Goal: Task Accomplishment & Management: Complete application form

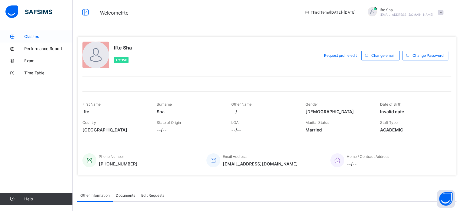
click at [21, 34] on link "Classes" at bounding box center [36, 36] width 73 height 12
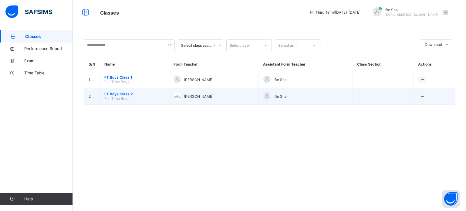
click at [116, 95] on span "FT Boys Class 2" at bounding box center [134, 94] width 60 height 5
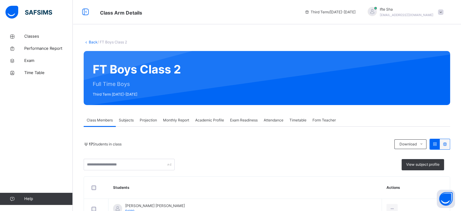
click at [252, 121] on span "Exam Readiness" at bounding box center [244, 119] width 28 height 5
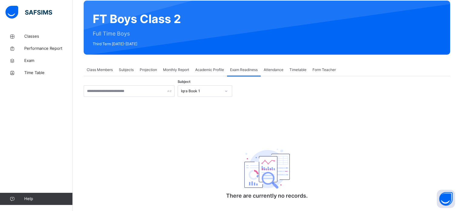
scroll to position [64, 0]
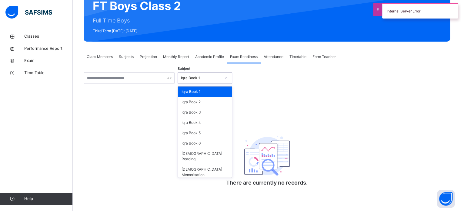
click at [197, 79] on div "Iqra Book 1" at bounding box center [201, 77] width 40 height 5
click at [211, 164] on div "[DEMOGRAPHIC_DATA] Memorisation" at bounding box center [205, 172] width 54 height 16
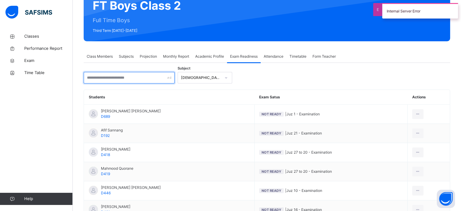
click at [115, 82] on input "text" at bounding box center [129, 78] width 91 height 12
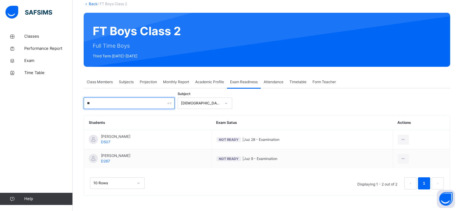
scroll to position [38, 0]
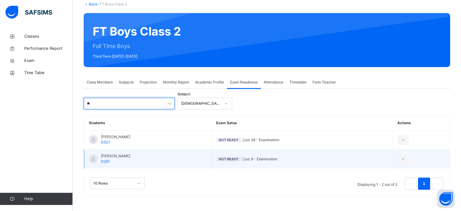
type input "**"
click at [106, 159] on span "D267" at bounding box center [105, 161] width 9 height 5
click at [92, 156] on div at bounding box center [93, 158] width 9 height 9
click at [407, 167] on ul "View Exam Profile [PERSON_NAME] as Ready for Exam" at bounding box center [382, 178] width 56 height 22
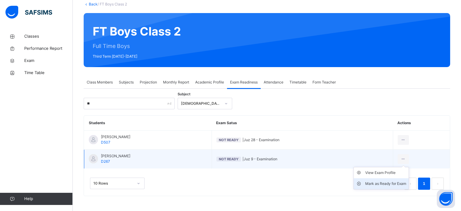
click at [386, 182] on div "Mark as Ready for Exam" at bounding box center [386, 183] width 41 height 6
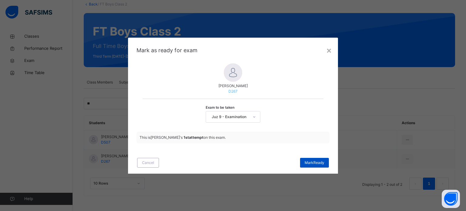
click at [316, 163] on span "[PERSON_NAME]" at bounding box center [315, 162] width 20 height 5
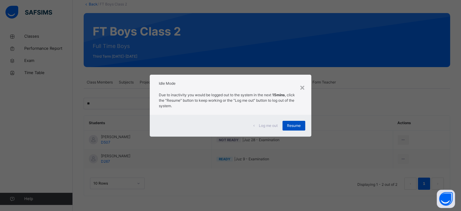
click at [294, 127] on span "Resume" at bounding box center [294, 125] width 14 height 5
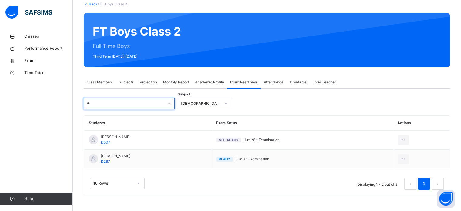
drag, startPoint x: 96, startPoint y: 103, endPoint x: 69, endPoint y: 106, distance: 26.5
click at [69, 106] on div "Class Arm Details Third Term / [DATE]-[DATE] Ifte Sha [EMAIL_ADDRESS][DOMAIN_NA…" at bounding box center [230, 86] width 461 height 249
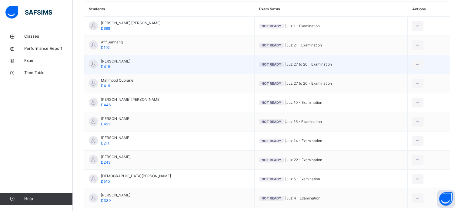
scroll to position [152, 0]
click at [193, 169] on td "[PERSON_NAME] D510" at bounding box center [169, 178] width 170 height 19
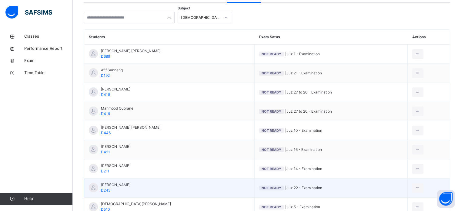
scroll to position [0, 0]
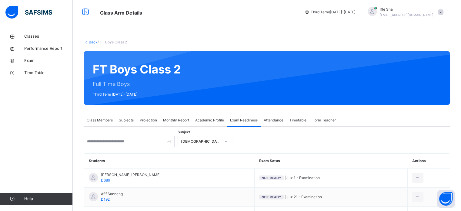
click at [114, 119] on div "Class Members" at bounding box center [100, 120] width 32 height 12
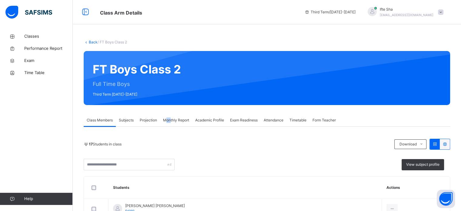
drag, startPoint x: 166, startPoint y: 123, endPoint x: 152, endPoint y: 125, distance: 14.3
click at [162, 123] on div "Monthly Report" at bounding box center [176, 120] width 32 height 12
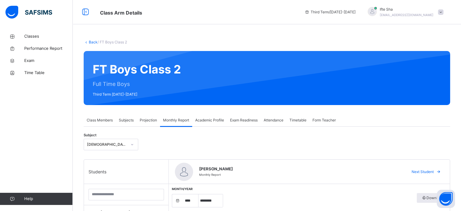
click at [151, 125] on div "Projection" at bounding box center [148, 120] width 23 height 12
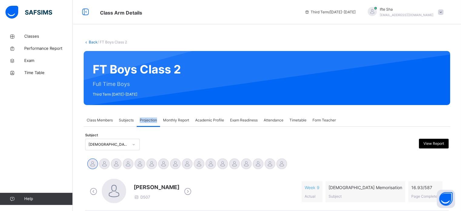
click at [151, 125] on div "Projection" at bounding box center [148, 120] width 23 height 12
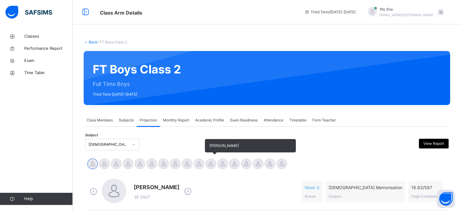
click at [214, 163] on div at bounding box center [211, 163] width 11 height 11
click at [218, 163] on div at bounding box center [223, 163] width 11 height 11
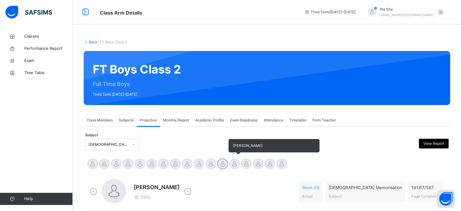
click at [236, 164] on div at bounding box center [234, 163] width 11 height 11
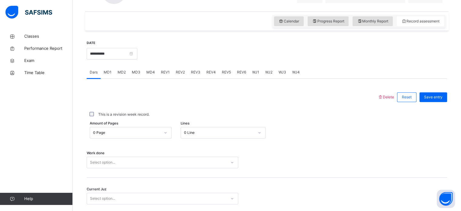
scroll to position [200, 0]
click at [135, 57] on div "**********" at bounding box center [112, 52] width 51 height 26
click at [134, 55] on input "**********" at bounding box center [112, 53] width 51 height 12
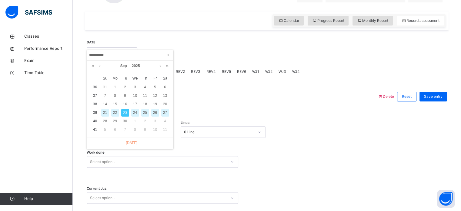
click at [114, 114] on div "22" at bounding box center [115, 113] width 8 height 8
type input "**********"
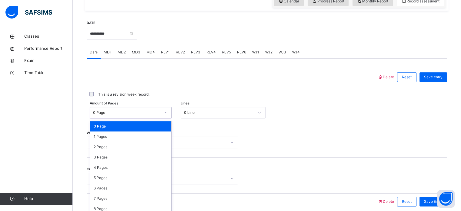
click at [104, 118] on div "option 0 Page focused, 1 of 588. 588 results available. Use Up and Down to choo…" at bounding box center [131, 113] width 82 height 12
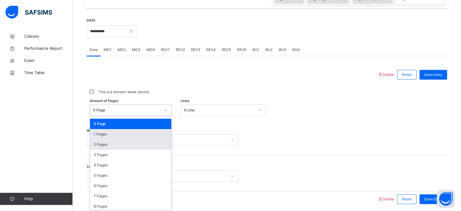
scroll to position [223, 0]
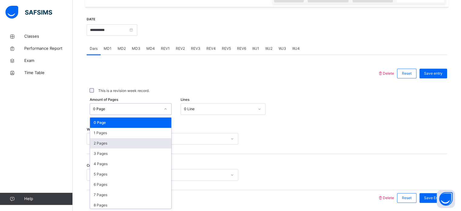
click at [102, 141] on div "2 Pages" at bounding box center [130, 143] width 81 height 10
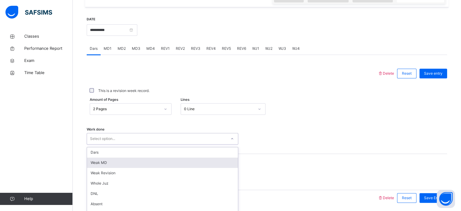
click at [104, 140] on div "option [PERSON_NAME] MD focused, 2 of 16. 16 results available. Use Up and Down…" at bounding box center [163, 139] width 152 height 12
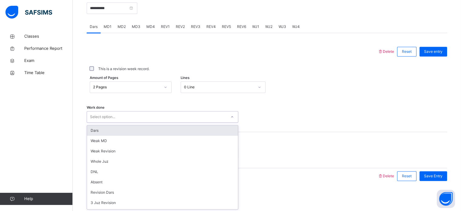
click at [99, 131] on div "Dars" at bounding box center [162, 130] width 151 height 10
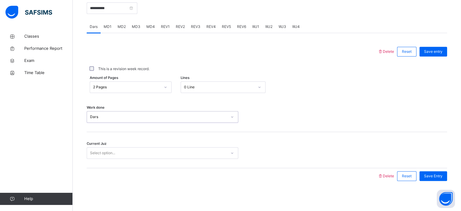
click at [98, 151] on div "Select option..." at bounding box center [102, 153] width 25 height 12
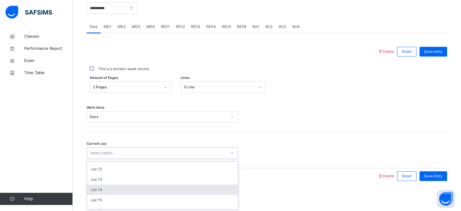
click at [101, 187] on div "Juz 14" at bounding box center [162, 189] width 151 height 10
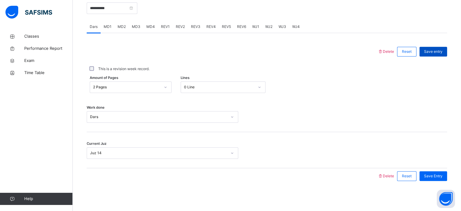
click at [443, 50] on span "Save entry" at bounding box center [433, 51] width 19 height 5
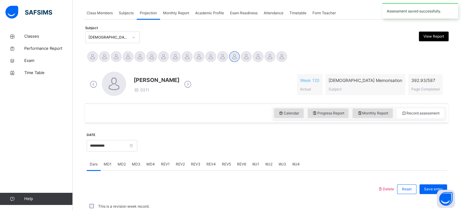
scroll to position [245, 0]
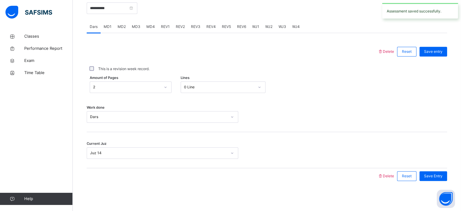
drag, startPoint x: 134, startPoint y: 27, endPoint x: 125, endPoint y: 36, distance: 12.9
click at [134, 27] on span "MD3" at bounding box center [136, 26] width 8 height 5
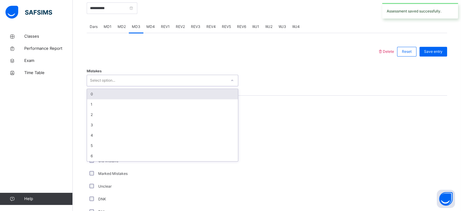
click at [95, 80] on div "Select option..." at bounding box center [102, 81] width 25 height 12
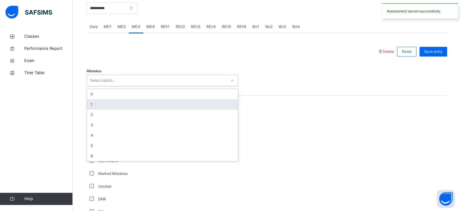
click at [91, 102] on div "1" at bounding box center [162, 104] width 151 height 10
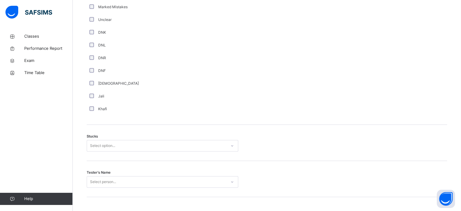
scroll to position [419, 0]
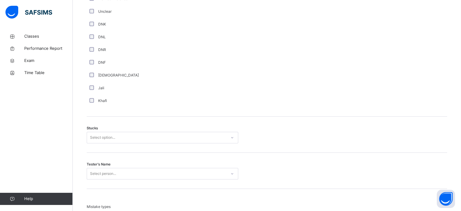
click at [106, 137] on div "Select option..." at bounding box center [102, 138] width 25 height 12
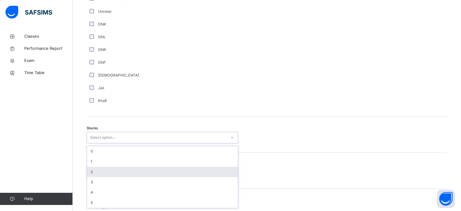
click at [92, 171] on div "2" at bounding box center [162, 172] width 151 height 10
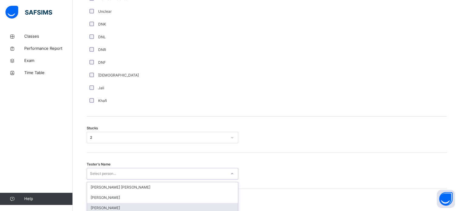
click at [96, 174] on div "option [PERSON_NAME] focused, 3 of 90. 90 results available. Use Up and Down to…" at bounding box center [163, 174] width 152 height 12
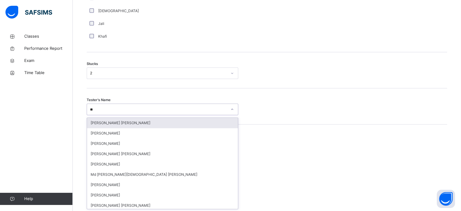
type input "***"
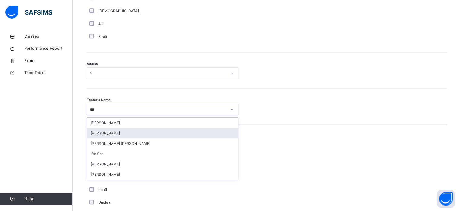
click at [118, 133] on div "[PERSON_NAME]" at bounding box center [162, 133] width 151 height 10
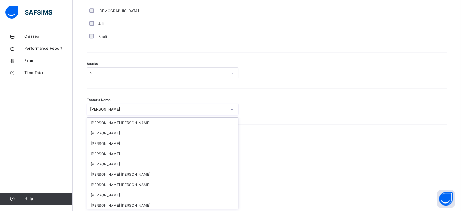
scroll to position [428, 0]
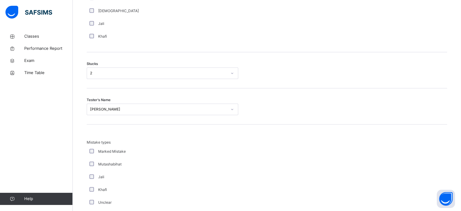
drag, startPoint x: 120, startPoint y: 188, endPoint x: 231, endPoint y: 108, distance: 136.0
click at [231, 108] on div at bounding box center [232, 109] width 10 height 10
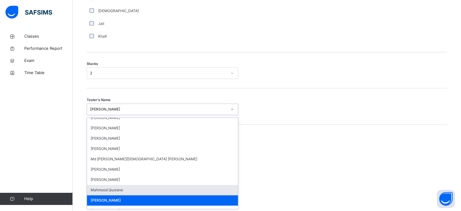
click at [135, 190] on div "Mahmood Quorane" at bounding box center [162, 190] width 151 height 10
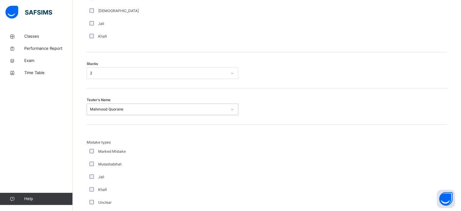
scroll to position [595, 0]
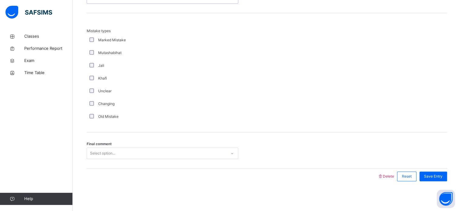
click at [118, 154] on div "Select option..." at bounding box center [157, 153] width 140 height 9
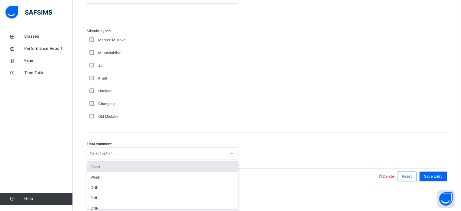
drag, startPoint x: 115, startPoint y: 164, endPoint x: 194, endPoint y: 208, distance: 90.5
click at [119, 166] on div "Good" at bounding box center [162, 167] width 151 height 10
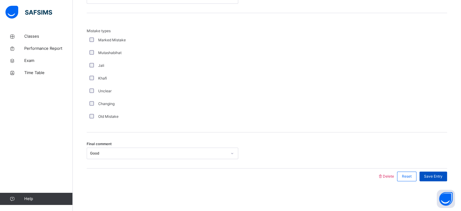
click at [433, 178] on span "Save Entry" at bounding box center [433, 176] width 19 height 5
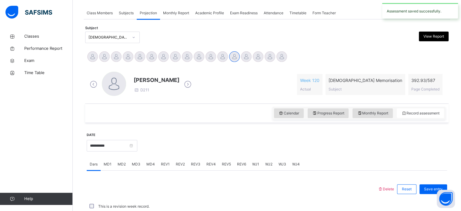
scroll to position [245, 0]
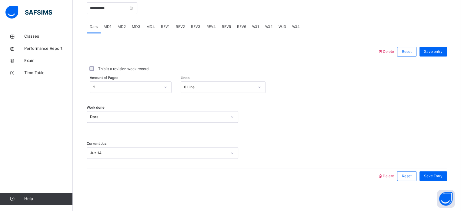
click at [145, 21] on div "MD4" at bounding box center [150, 27] width 15 height 12
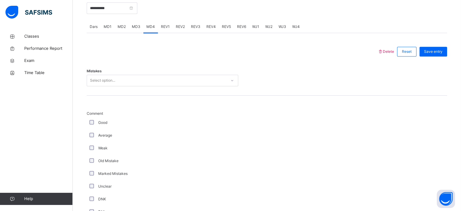
scroll to position [595, 0]
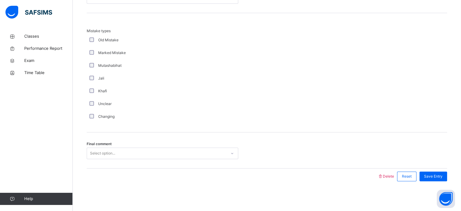
click at [114, 143] on div "Final comment Select option..." at bounding box center [267, 150] width 361 height 36
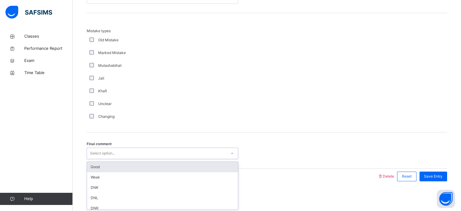
click at [106, 150] on div "Select option..." at bounding box center [102, 153] width 25 height 12
click at [95, 167] on div "Good" at bounding box center [162, 167] width 151 height 10
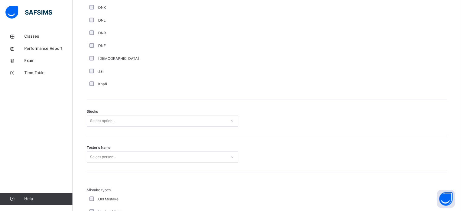
scroll to position [416, 0]
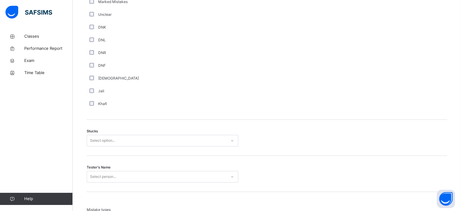
click at [100, 177] on div "Select person..." at bounding box center [163, 177] width 152 height 12
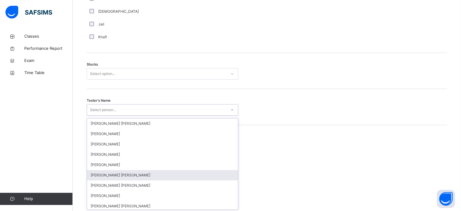
scroll to position [484, 0]
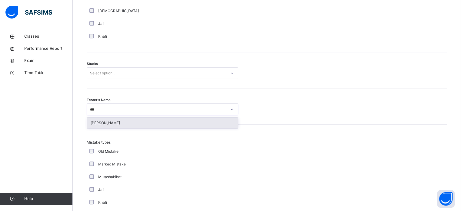
type input "****"
click at [114, 121] on div "[PERSON_NAME]" at bounding box center [162, 123] width 151 height 10
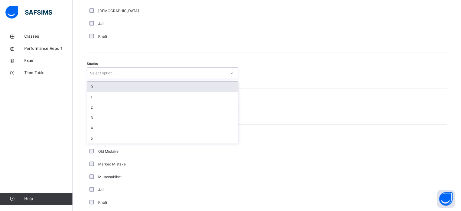
click at [110, 71] on div "Select option..." at bounding box center [102, 73] width 25 height 12
drag, startPoint x: 106, startPoint y: 85, endPoint x: 105, endPoint y: 80, distance: 4.3
click at [106, 85] on div "0" at bounding box center [162, 87] width 151 height 10
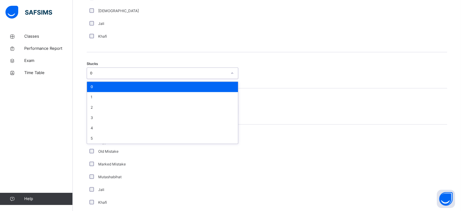
click at [93, 77] on div "0" at bounding box center [157, 73] width 140 height 9
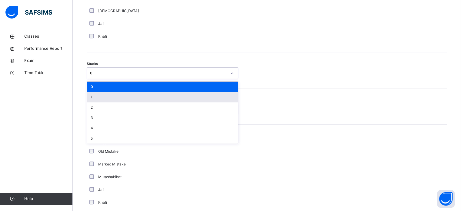
click at [95, 100] on div "1" at bounding box center [162, 97] width 151 height 10
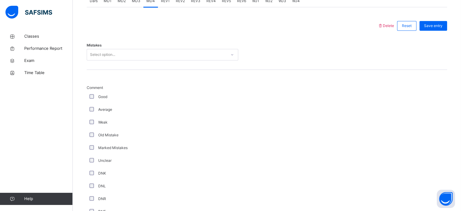
scroll to position [261, 0]
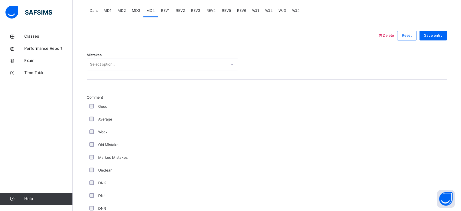
click at [93, 106] on div "Good" at bounding box center [162, 106] width 149 height 5
click at [100, 67] on div "Mistakes Select option..." at bounding box center [267, 61] width 361 height 36
click at [99, 65] on div "Select option..." at bounding box center [102, 65] width 25 height 12
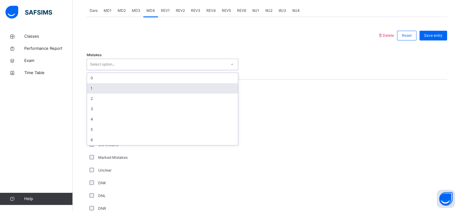
drag, startPoint x: 94, startPoint y: 89, endPoint x: 126, endPoint y: 74, distance: 35.6
click at [94, 89] on div "1" at bounding box center [162, 88] width 151 height 10
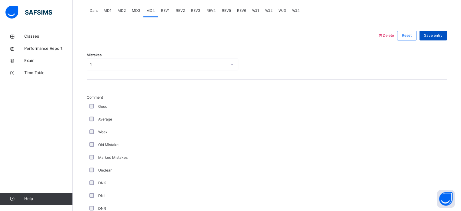
click at [446, 31] on div "Save entry" at bounding box center [434, 36] width 28 height 10
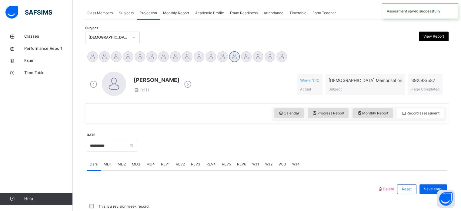
scroll to position [245, 0]
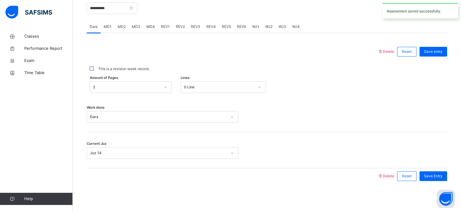
click at [161, 28] on span "REV1" at bounding box center [165, 26] width 9 height 5
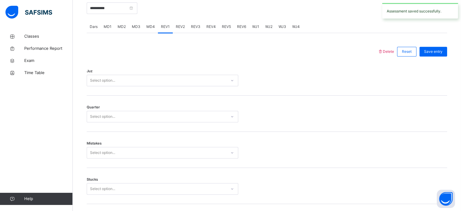
scroll to position [261, 0]
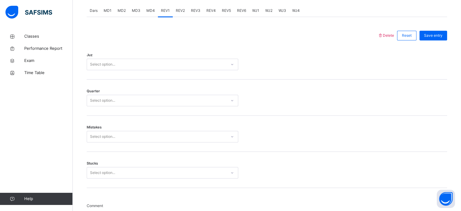
click at [108, 60] on div "Select option..." at bounding box center [102, 65] width 25 height 12
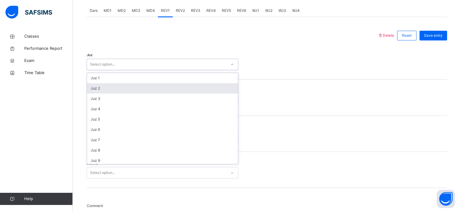
click at [100, 84] on div "Juz 2" at bounding box center [162, 88] width 151 height 10
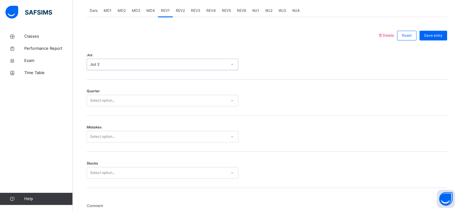
click at [99, 84] on div "Quarter Select option..." at bounding box center [267, 97] width 361 height 36
click at [96, 60] on div "Juz 2" at bounding box center [157, 64] width 140 height 9
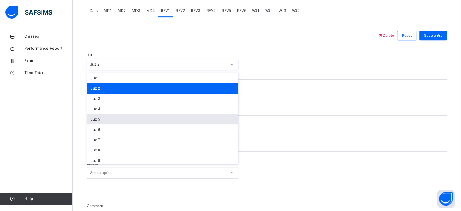
click at [101, 123] on div "Juz 5" at bounding box center [162, 119] width 151 height 10
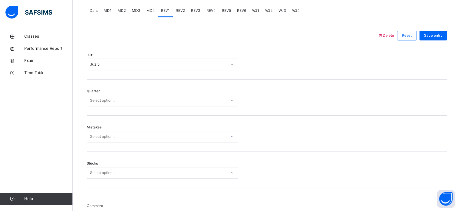
click at [95, 108] on div "Quarter Select option..." at bounding box center [267, 97] width 361 height 36
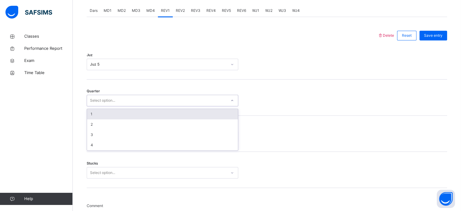
click at [95, 104] on div "Select option..." at bounding box center [102, 101] width 25 height 12
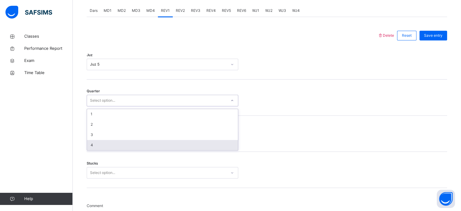
click at [97, 141] on div "4" at bounding box center [162, 145] width 151 height 10
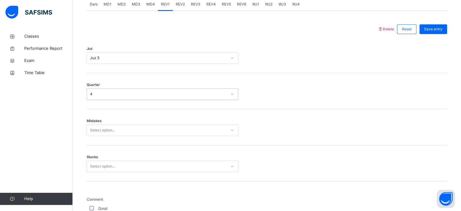
click at [96, 131] on div "Select option..." at bounding box center [102, 130] width 25 height 12
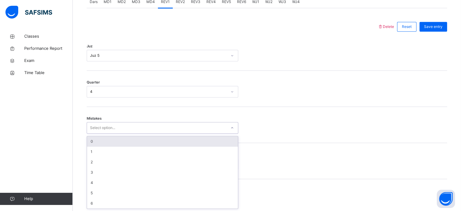
drag, startPoint x: 93, startPoint y: 139, endPoint x: 93, endPoint y: 144, distance: 5.5
click at [93, 139] on div "0" at bounding box center [162, 141] width 151 height 10
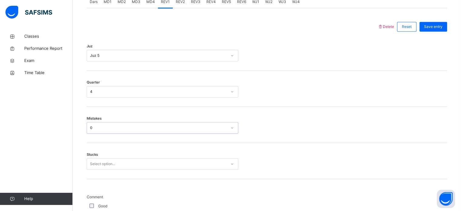
click at [90, 159] on div "Select option..." at bounding box center [163, 164] width 152 height 12
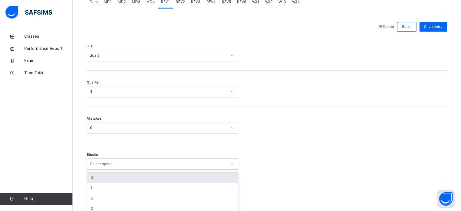
scroll to position [295, 0]
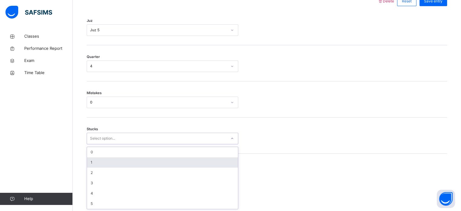
click at [92, 160] on div "1" at bounding box center [162, 162] width 151 height 10
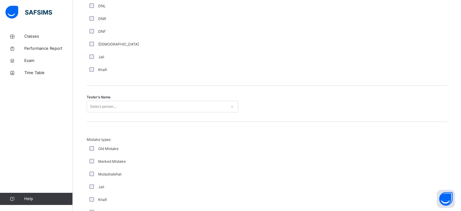
scroll to position [575, 0]
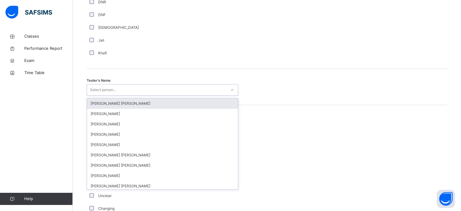
click at [99, 92] on div "Select person..." at bounding box center [103, 90] width 26 height 12
type input "***"
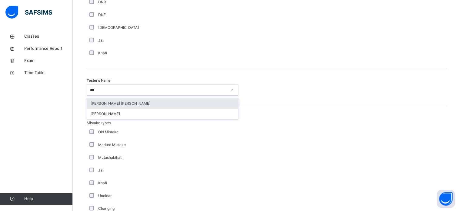
click at [109, 103] on div "[PERSON_NAME] [PERSON_NAME]" at bounding box center [162, 103] width 151 height 10
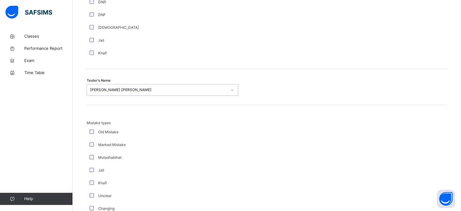
scroll to position [667, 0]
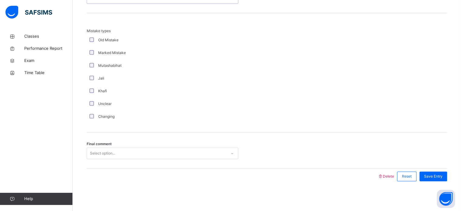
drag, startPoint x: 112, startPoint y: 158, endPoint x: 111, endPoint y: 154, distance: 4.1
click at [111, 154] on div "Select option..." at bounding box center [163, 153] width 152 height 12
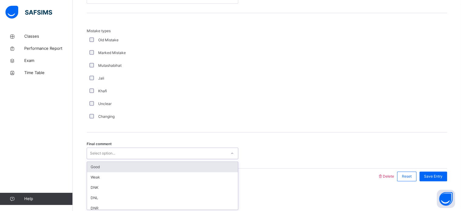
click at [113, 170] on div "Good" at bounding box center [162, 167] width 151 height 10
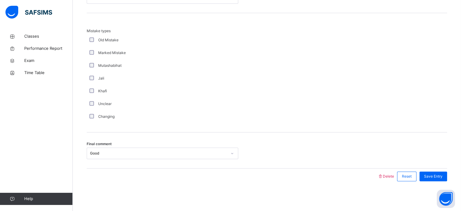
click at [433, 170] on div "Save Entry" at bounding box center [432, 176] width 31 height 16
click at [433, 176] on span "Save Entry" at bounding box center [433, 176] width 19 height 5
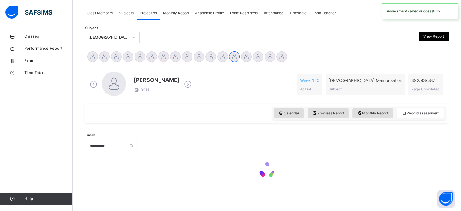
scroll to position [245, 0]
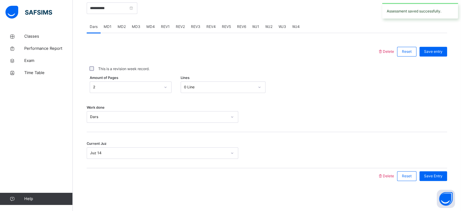
click at [183, 28] on span "REV2" at bounding box center [180, 26] width 9 height 5
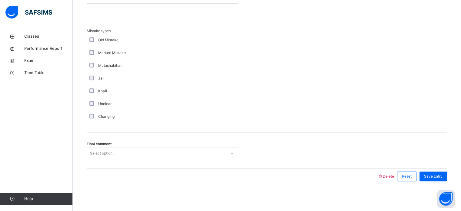
click at [93, 159] on div "Final comment Select option..." at bounding box center [267, 150] width 361 height 36
click at [93, 154] on div "Select option..." at bounding box center [102, 153] width 25 height 12
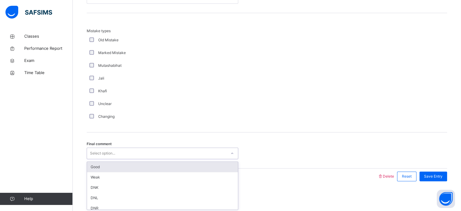
click at [96, 164] on div "Good" at bounding box center [162, 167] width 151 height 10
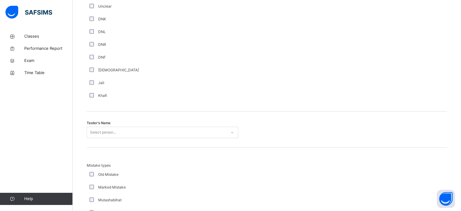
click at [120, 131] on div "Select person..." at bounding box center [163, 132] width 152 height 12
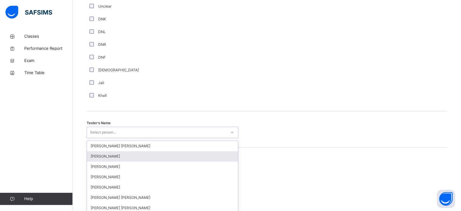
scroll to position [556, 0]
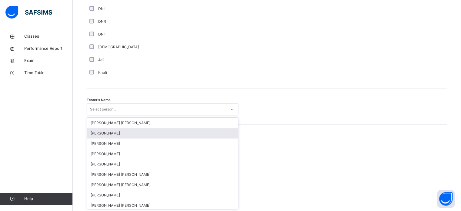
click at [120, 131] on div "[PERSON_NAME]" at bounding box center [162, 133] width 151 height 10
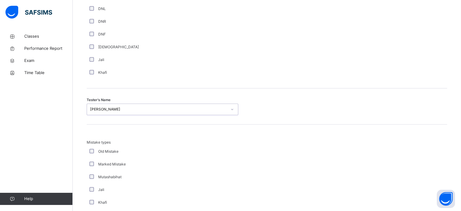
click at [116, 106] on div "[PERSON_NAME]" at bounding box center [157, 109] width 140 height 9
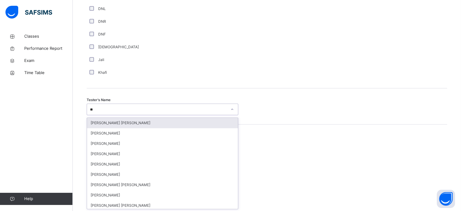
type input "***"
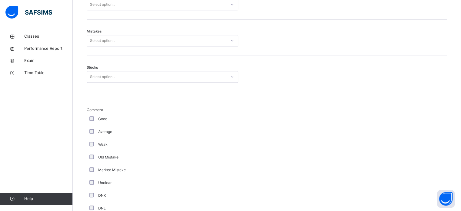
scroll to position [343, 0]
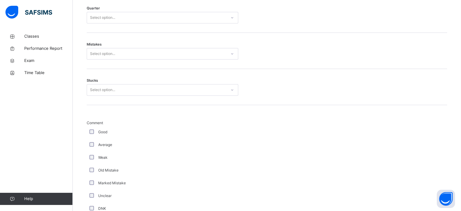
click at [89, 131] on div "Good" at bounding box center [162, 131] width 149 height 5
click at [94, 86] on div "Select option..." at bounding box center [102, 90] width 25 height 12
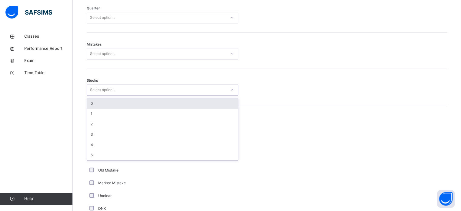
click at [110, 49] on div "Select option..." at bounding box center [102, 54] width 25 height 12
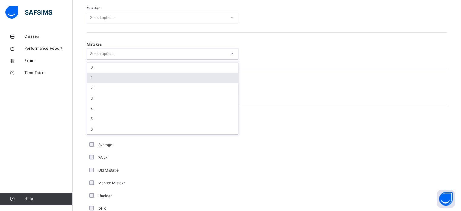
drag, startPoint x: 104, startPoint y: 77, endPoint x: 103, endPoint y: 94, distance: 17.0
click at [104, 81] on div "1" at bounding box center [162, 78] width 151 height 10
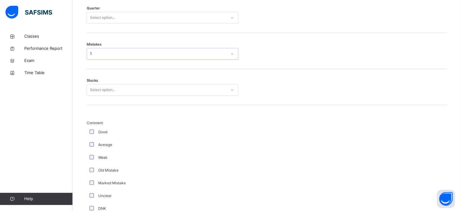
click at [98, 89] on div "Select option..." at bounding box center [102, 90] width 25 height 12
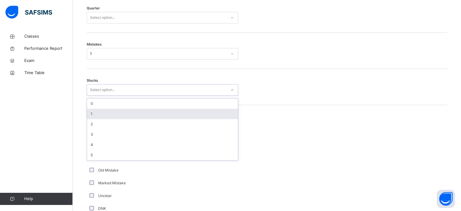
click at [92, 114] on div "1" at bounding box center [162, 114] width 151 height 10
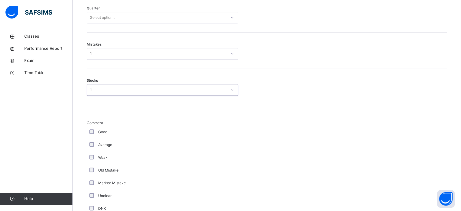
click at [103, 20] on div "Select option..." at bounding box center [102, 18] width 25 height 12
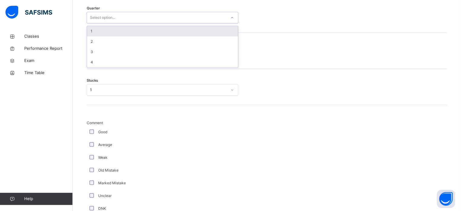
click at [93, 31] on div "1" at bounding box center [162, 31] width 151 height 10
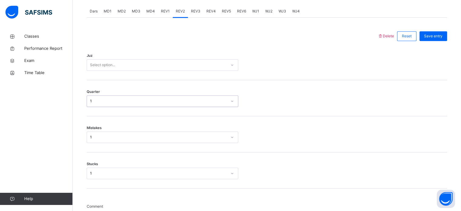
scroll to position [258, 0]
drag, startPoint x: 96, startPoint y: 65, endPoint x: 96, endPoint y: 73, distance: 8.2
click at [97, 69] on div "Select option..." at bounding box center [102, 67] width 25 height 12
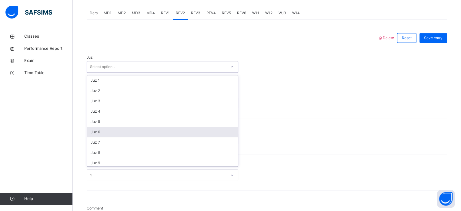
click at [101, 130] on div "Juz 6" at bounding box center [162, 132] width 151 height 10
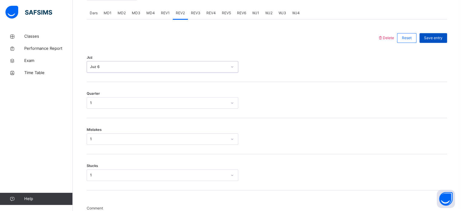
click at [436, 41] on div "Save entry" at bounding box center [434, 38] width 28 height 10
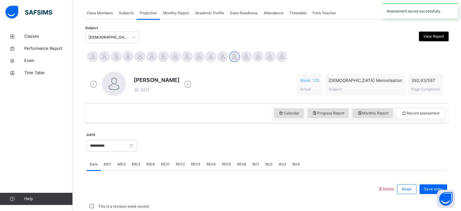
scroll to position [245, 0]
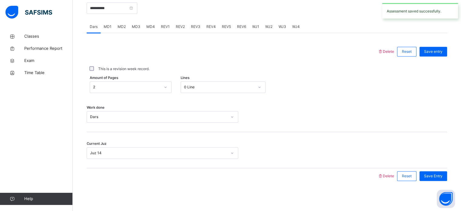
drag, startPoint x: 194, startPoint y: 25, endPoint x: 186, endPoint y: 39, distance: 15.5
click at [194, 25] on span "REV3" at bounding box center [195, 26] width 9 height 5
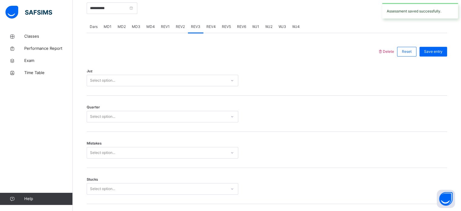
scroll to position [258, 0]
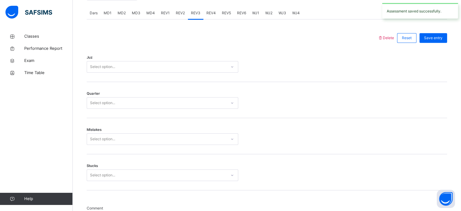
click at [97, 73] on div "Juz Select option..." at bounding box center [267, 64] width 361 height 36
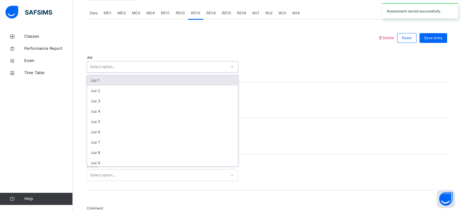
click at [96, 69] on div "Select option..." at bounding box center [163, 67] width 152 height 12
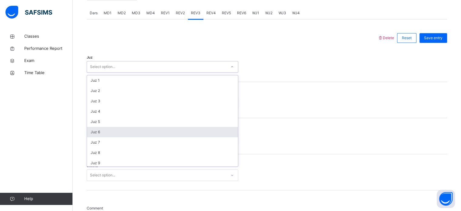
drag, startPoint x: 96, startPoint y: 131, endPoint x: 96, endPoint y: 138, distance: 6.7
click at [96, 132] on div "Juz 6" at bounding box center [162, 132] width 151 height 10
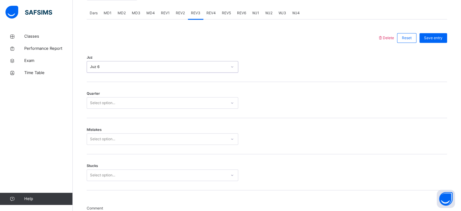
click at [94, 103] on div "Select option..." at bounding box center [102, 103] width 25 height 12
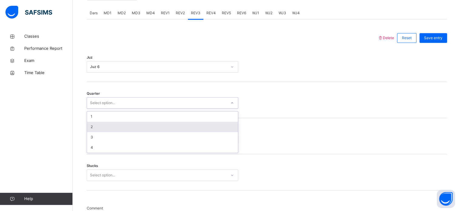
click at [91, 124] on div "2" at bounding box center [162, 127] width 151 height 10
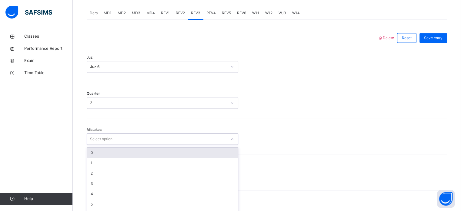
click at [91, 140] on div "option 0 focused, 1 of 7. 7 results available. Use Up and Down to choose option…" at bounding box center [163, 139] width 152 height 12
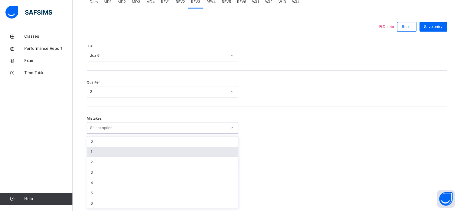
click at [91, 149] on div "1" at bounding box center [162, 152] width 151 height 10
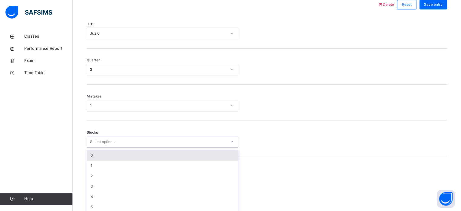
click at [98, 147] on div "option 0 focused, 1 of 6. 6 results available. Use Up and Down to choose option…" at bounding box center [163, 142] width 152 height 12
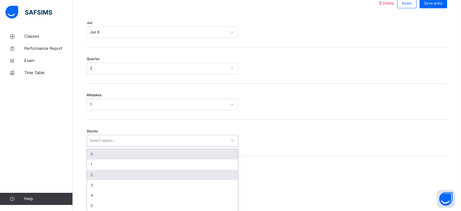
scroll to position [295, 0]
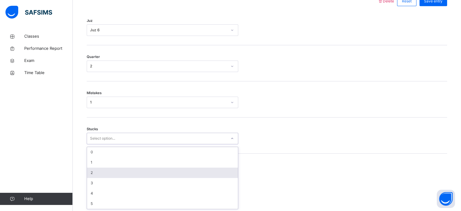
click at [97, 170] on div "2" at bounding box center [162, 172] width 151 height 10
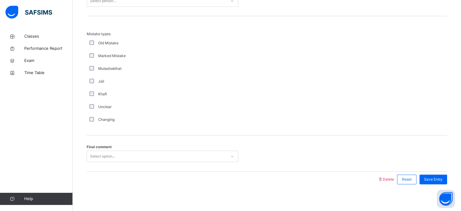
scroll to position [667, 0]
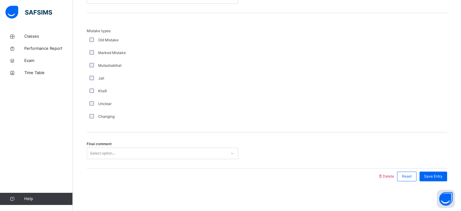
click at [102, 154] on div "Select option..." at bounding box center [102, 153] width 25 height 12
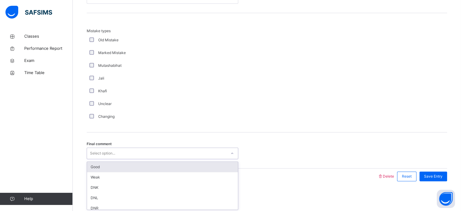
click at [103, 165] on div "Good" at bounding box center [162, 167] width 151 height 10
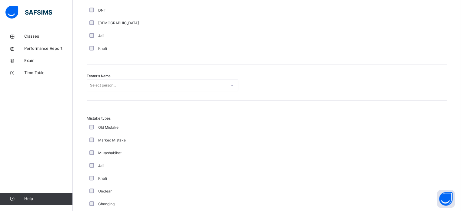
scroll to position [571, 0]
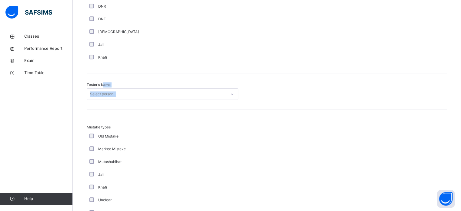
drag, startPoint x: 101, startPoint y: 80, endPoint x: 104, endPoint y: 86, distance: 6.7
click at [103, 83] on div "Tester's Name Select person..." at bounding box center [267, 91] width 361 height 36
click at [105, 89] on div "Select person..." at bounding box center [163, 94] width 152 height 12
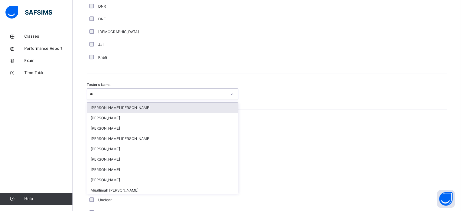
type input "***"
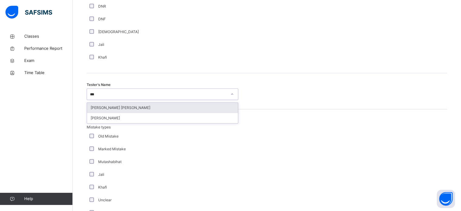
click at [118, 106] on div "[PERSON_NAME] [PERSON_NAME]" at bounding box center [162, 108] width 151 height 10
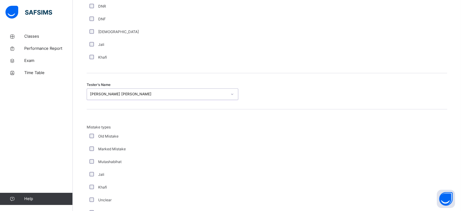
scroll to position [667, 0]
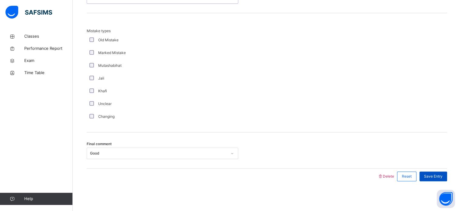
click at [430, 175] on span "Save Entry" at bounding box center [433, 176] width 19 height 5
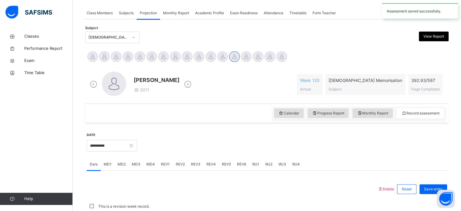
scroll to position [245, 0]
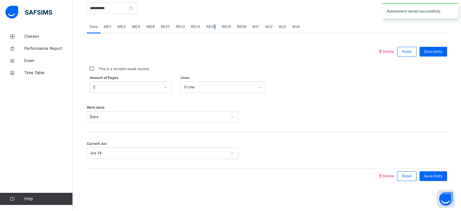
click at [213, 25] on span "REV4" at bounding box center [211, 26] width 9 height 5
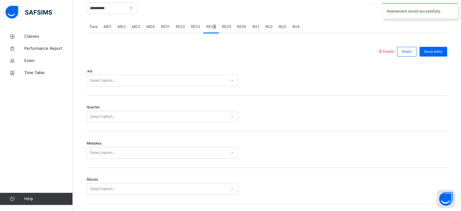
scroll to position [667, 0]
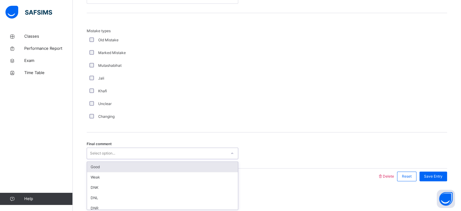
drag, startPoint x: 98, startPoint y: 154, endPoint x: 96, endPoint y: 170, distance: 16.2
click at [98, 154] on div "Select option..." at bounding box center [102, 153] width 25 height 12
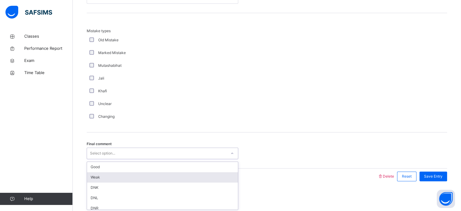
drag, startPoint x: 96, startPoint y: 176, endPoint x: 109, endPoint y: 134, distance: 43.9
click at [97, 168] on div "Good Weak DNK DNL DNR DNF" at bounding box center [162, 186] width 151 height 48
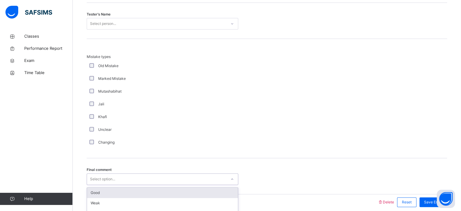
scroll to position [642, 0]
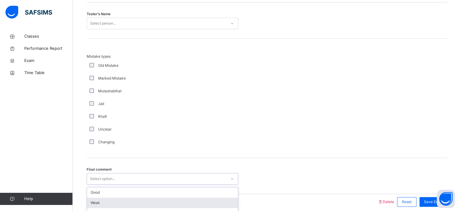
click at [90, 201] on div "Weak" at bounding box center [162, 202] width 151 height 10
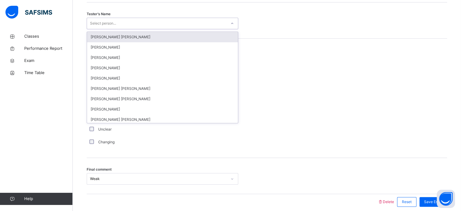
click at [131, 23] on div "Select person..." at bounding box center [157, 23] width 140 height 9
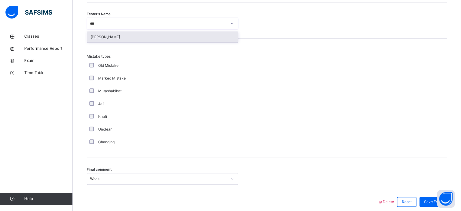
type input "****"
click at [129, 37] on div "[PERSON_NAME]" at bounding box center [162, 37] width 151 height 10
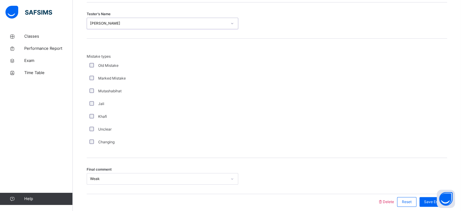
click at [129, 37] on div "Tester's Name option [PERSON_NAME], selected. 0 results available. Select is fo…" at bounding box center [267, 20] width 361 height 36
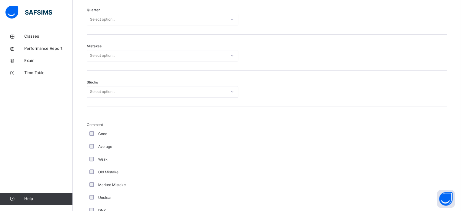
scroll to position [335, 0]
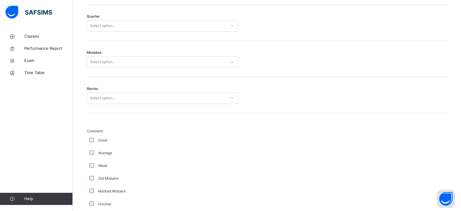
click at [93, 138] on div "Good" at bounding box center [162, 139] width 149 height 5
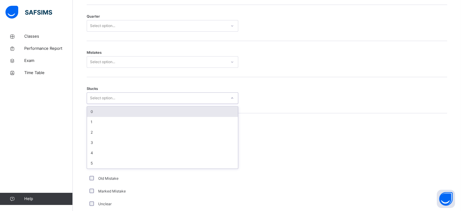
click at [98, 102] on div "Select option..." at bounding box center [163, 98] width 152 height 12
drag, startPoint x: 99, startPoint y: 106, endPoint x: 100, endPoint y: 110, distance: 3.2
click at [100, 108] on div "0" at bounding box center [162, 111] width 151 height 10
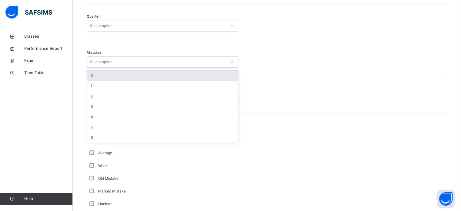
click at [99, 64] on div "Select option..." at bounding box center [102, 62] width 25 height 12
click at [98, 76] on div "0" at bounding box center [162, 75] width 151 height 10
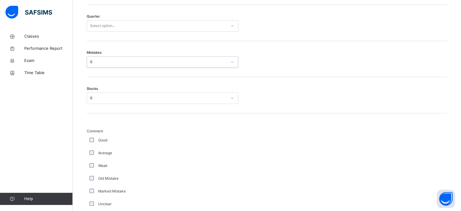
click at [100, 96] on div "0" at bounding box center [158, 97] width 137 height 5
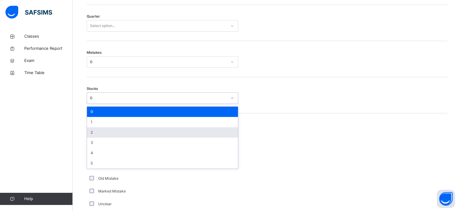
click at [96, 134] on div "2" at bounding box center [162, 132] width 151 height 10
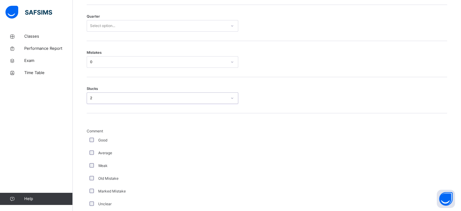
click at [106, 54] on div "Mistakes 0" at bounding box center [267, 59] width 361 height 36
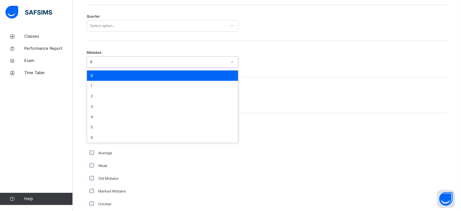
click at [107, 59] on div "0" at bounding box center [157, 61] width 140 height 9
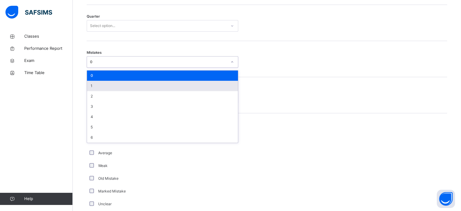
drag, startPoint x: 102, startPoint y: 85, endPoint x: 103, endPoint y: 32, distance: 53.7
click at [102, 85] on div "1" at bounding box center [162, 86] width 151 height 10
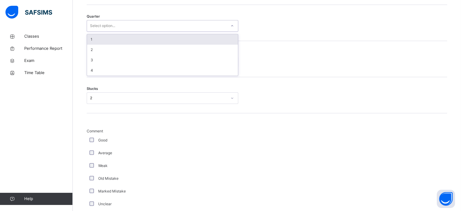
click at [105, 22] on div "Select option..." at bounding box center [102, 26] width 25 height 12
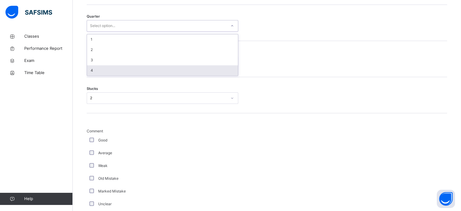
click at [97, 68] on div "4" at bounding box center [162, 70] width 151 height 10
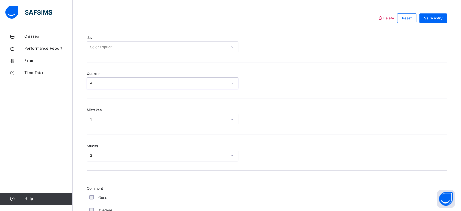
scroll to position [276, 0]
click at [101, 44] on div "Select option..." at bounding box center [163, 49] width 152 height 12
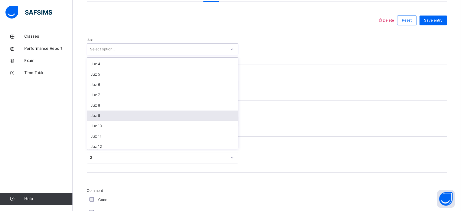
scroll to position [35, 0]
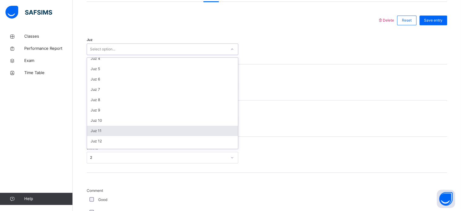
click at [100, 133] on div "Juz 11" at bounding box center [162, 131] width 151 height 10
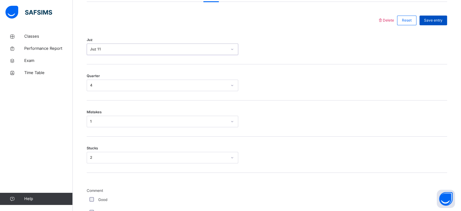
click at [433, 17] on div "Save entry" at bounding box center [434, 20] width 28 height 10
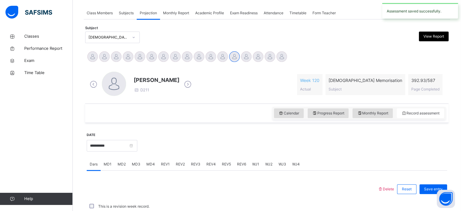
scroll to position [245, 0]
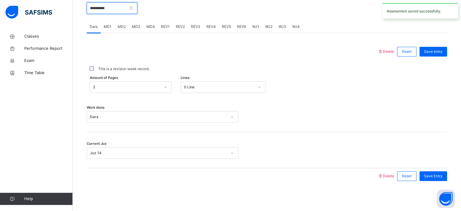
click at [117, 9] on input "**********" at bounding box center [112, 8] width 51 height 12
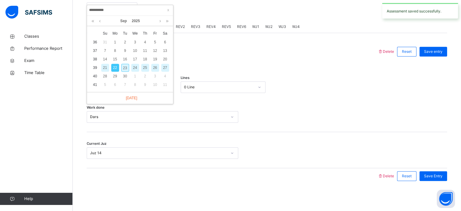
click at [127, 69] on div "23" at bounding box center [125, 68] width 8 height 8
type input "**********"
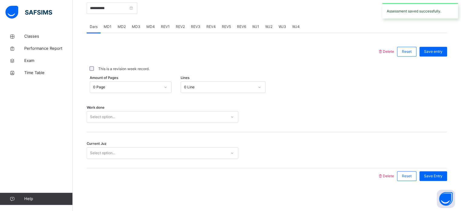
drag, startPoint x: 122, startPoint y: 85, endPoint x: 122, endPoint y: 89, distance: 4.2
click at [122, 89] on div "0 Page" at bounding box center [126, 86] width 67 height 5
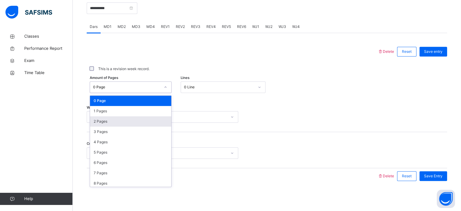
click at [99, 125] on div "2 Pages" at bounding box center [130, 121] width 81 height 10
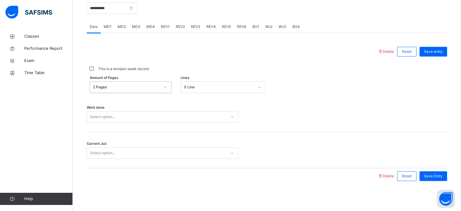
drag, startPoint x: 95, startPoint y: 114, endPoint x: 95, endPoint y: 123, distance: 9.4
click at [95, 114] on div "Select option..." at bounding box center [102, 117] width 25 height 12
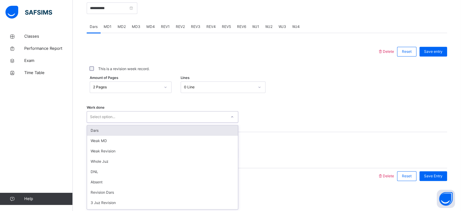
click at [96, 134] on div "Dars" at bounding box center [162, 130] width 151 height 10
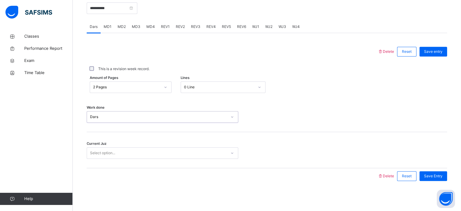
click at [90, 154] on div "Select option..." at bounding box center [157, 152] width 140 height 9
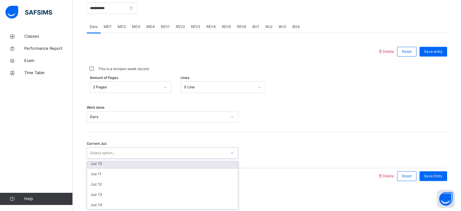
scroll to position [101, 0]
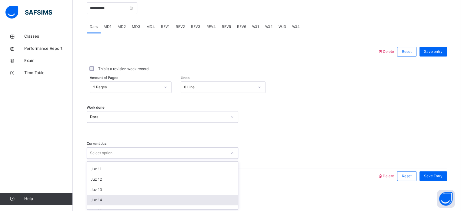
click at [111, 199] on div "Juz 14" at bounding box center [162, 200] width 151 height 10
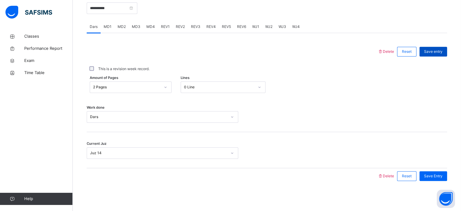
click at [439, 52] on span "Save entry" at bounding box center [433, 51] width 19 height 5
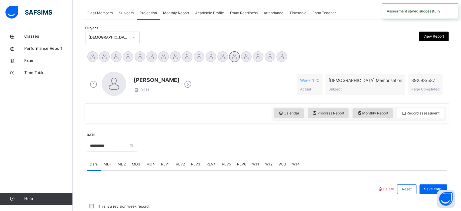
scroll to position [245, 0]
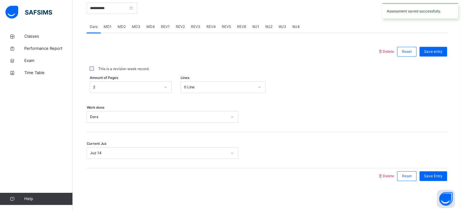
click at [166, 25] on span "REV1" at bounding box center [165, 26] width 9 height 5
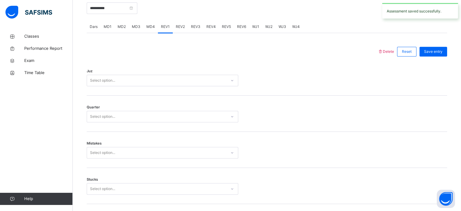
click at [110, 89] on div "Juz Select option..." at bounding box center [267, 77] width 361 height 36
click at [107, 82] on div "Select option..." at bounding box center [102, 81] width 25 height 12
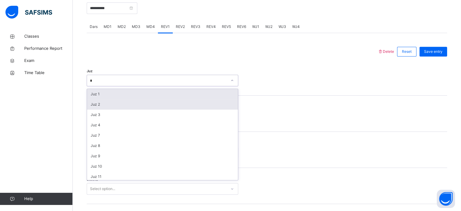
type input "**"
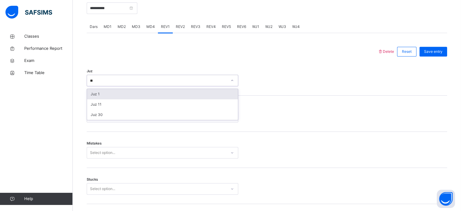
click at [101, 102] on div "Juz 11" at bounding box center [162, 104] width 151 height 10
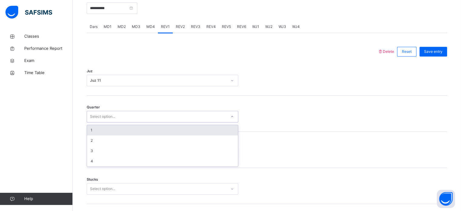
click at [93, 116] on div "Select option..." at bounding box center [102, 117] width 25 height 12
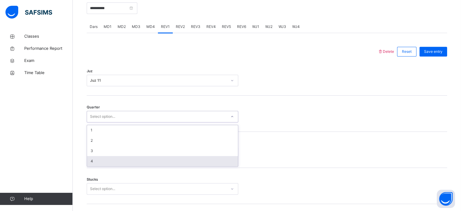
click at [93, 157] on div "4" at bounding box center [162, 161] width 151 height 10
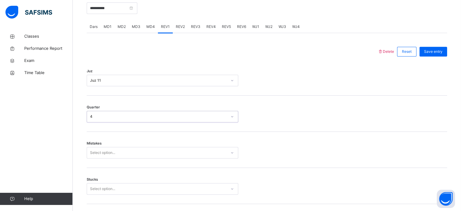
click at [93, 153] on div "Select option..." at bounding box center [163, 153] width 152 height 12
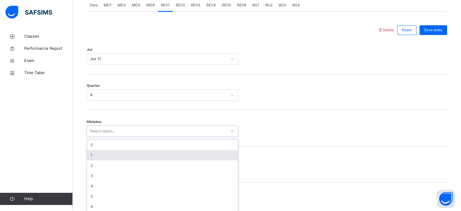
scroll to position [269, 0]
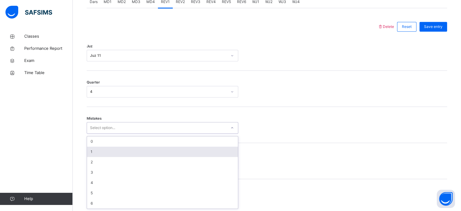
click at [96, 154] on div "1" at bounding box center [162, 152] width 151 height 10
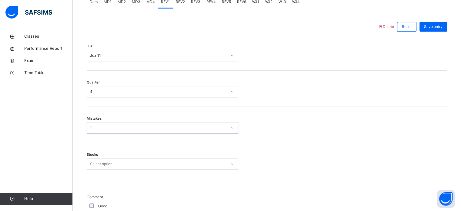
click at [94, 135] on div "Mistakes option 1, selected. 0 results available. Select is focused ,type to re…" at bounding box center [267, 125] width 361 height 36
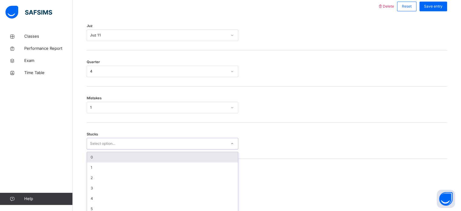
click at [99, 149] on div "option 0 focused, 1 of 6. 6 results available. Use Up and Down to choose option…" at bounding box center [163, 144] width 152 height 12
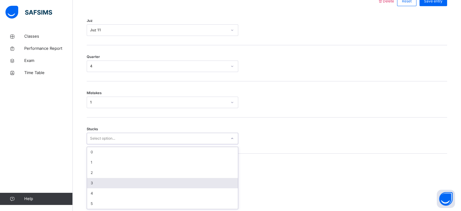
scroll to position [295, 0]
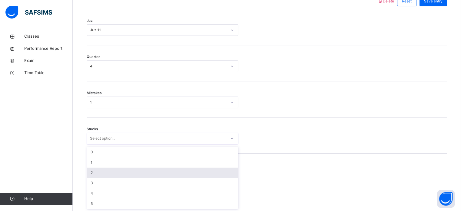
click at [94, 173] on div "2" at bounding box center [162, 172] width 151 height 10
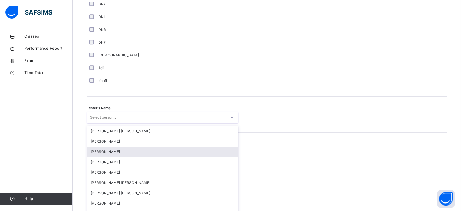
click at [92, 123] on div "option [PERSON_NAME] focused, 3 of 90. 90 results available. Use Up and Down to…" at bounding box center [163, 118] width 152 height 12
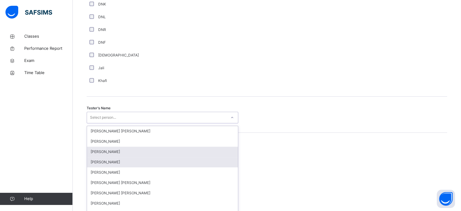
scroll to position [556, 0]
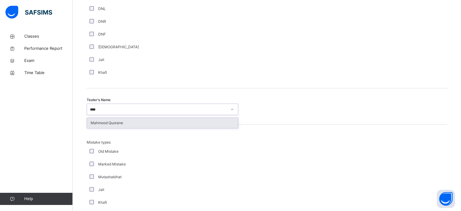
type input "*****"
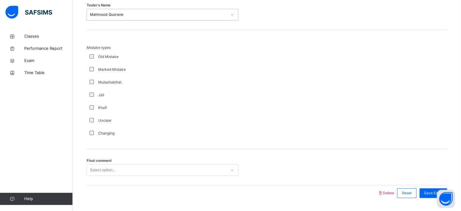
scroll to position [667, 0]
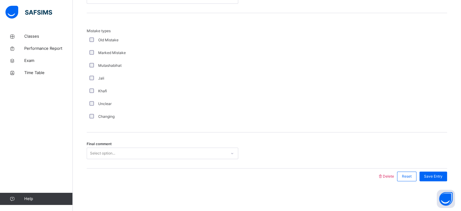
click at [96, 160] on div "Final comment Select option..." at bounding box center [267, 150] width 361 height 36
click at [94, 156] on div "Final comment Select option..." at bounding box center [267, 150] width 361 height 36
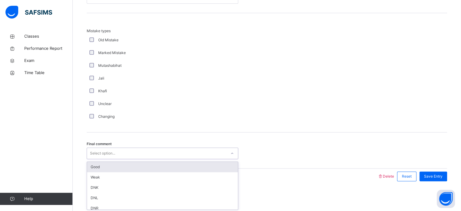
click at [94, 155] on div "Select option..." at bounding box center [102, 153] width 25 height 12
click at [114, 163] on div "Good" at bounding box center [162, 167] width 151 height 10
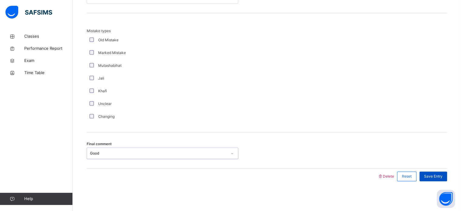
click at [443, 177] on span "Save Entry" at bounding box center [433, 176] width 19 height 5
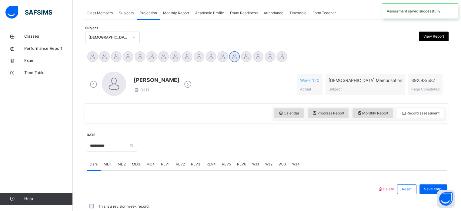
scroll to position [245, 0]
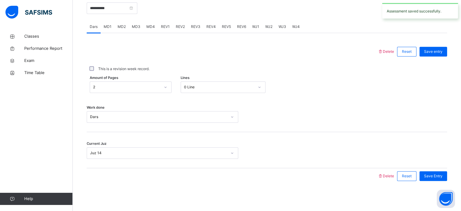
click at [151, 28] on span "MD4" at bounding box center [151, 26] width 8 height 5
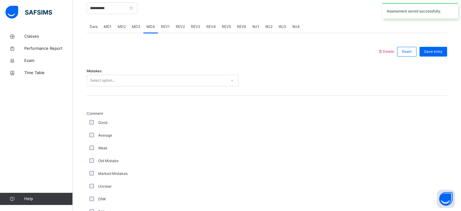
scroll to position [595, 0]
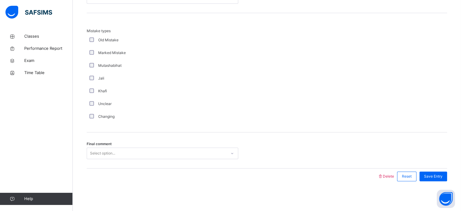
click at [106, 148] on div "Select option..." at bounding box center [163, 153] width 152 height 12
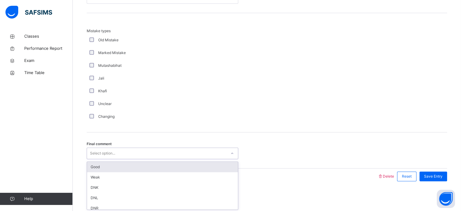
click at [99, 164] on div "Good" at bounding box center [162, 167] width 151 height 10
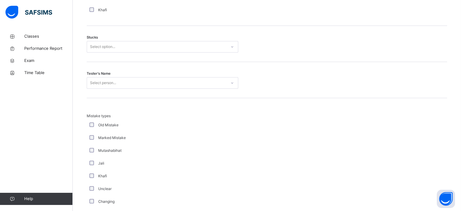
scroll to position [510, 0]
click at [102, 81] on div "Select person..." at bounding box center [103, 83] width 26 height 12
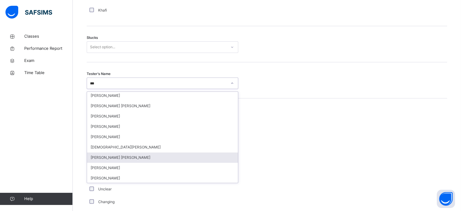
scroll to position [1, 0]
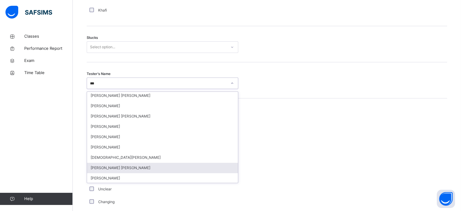
type input "****"
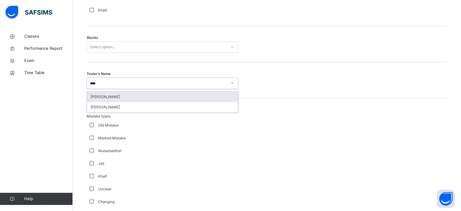
scroll to position [0, 0]
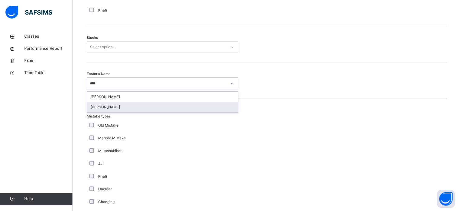
click at [116, 110] on div "[PERSON_NAME]" at bounding box center [162, 107] width 151 height 10
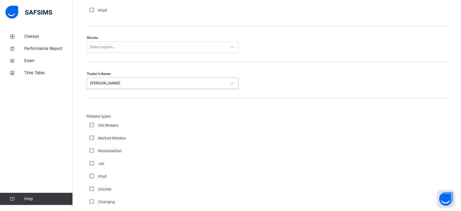
scroll to position [595, 0]
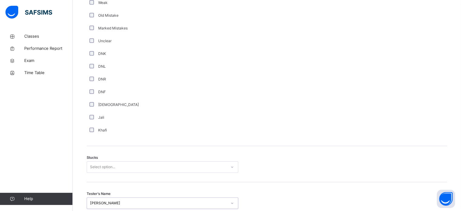
click at [123, 173] on div "Select option..." at bounding box center [163, 167] width 152 height 12
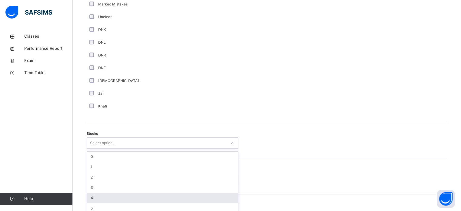
scroll to position [419, 0]
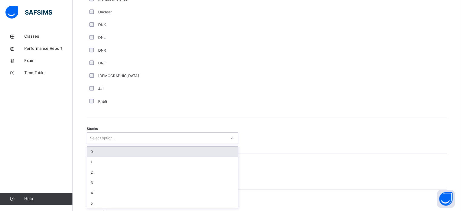
click at [111, 151] on div "0" at bounding box center [162, 152] width 151 height 10
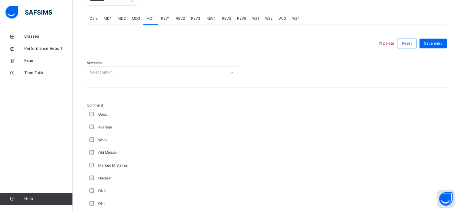
scroll to position [252, 0]
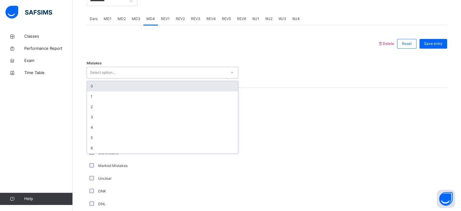
click at [104, 74] on div "Select option..." at bounding box center [102, 73] width 25 height 12
click at [103, 89] on div "0" at bounding box center [162, 86] width 151 height 10
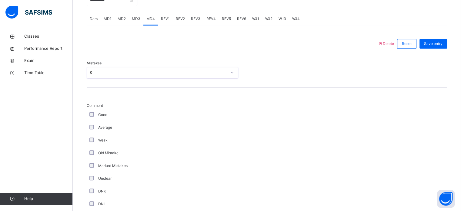
click at [97, 73] on div "0" at bounding box center [158, 72] width 137 height 5
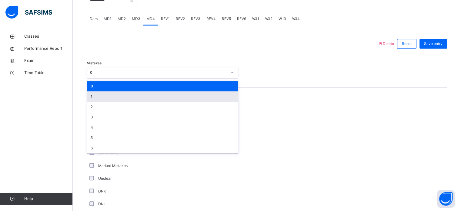
click at [99, 93] on div "1" at bounding box center [162, 96] width 151 height 10
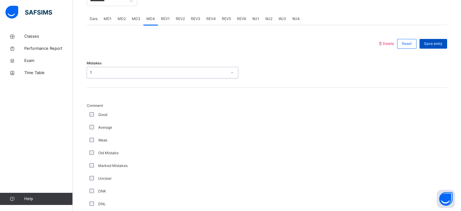
click at [437, 43] on span "Save entry" at bounding box center [433, 43] width 19 height 5
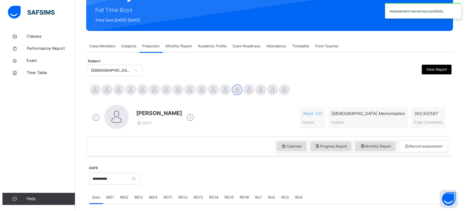
scroll to position [72, 0]
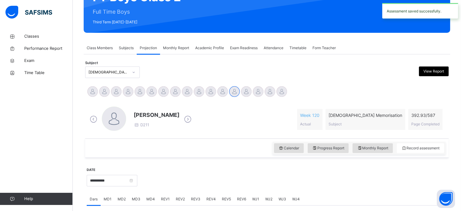
click at [427, 73] on div "View Report" at bounding box center [434, 71] width 30 height 10
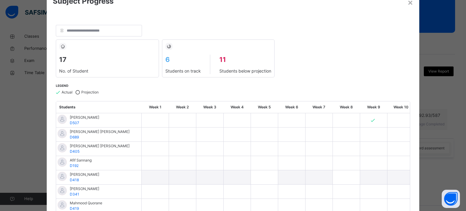
scroll to position [24, 0]
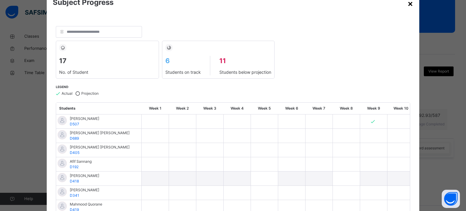
click at [408, 5] on div "×" at bounding box center [410, 3] width 6 height 13
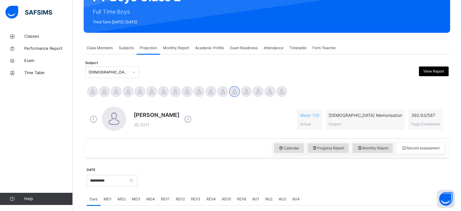
click at [427, 75] on div "View Report" at bounding box center [404, 72] width 89 height 12
click at [427, 74] on div "View Report" at bounding box center [434, 71] width 30 height 10
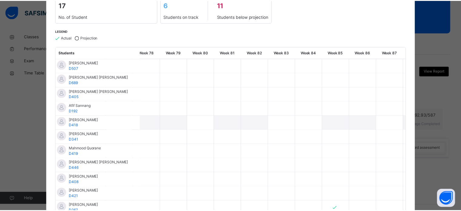
scroll to position [0, 0]
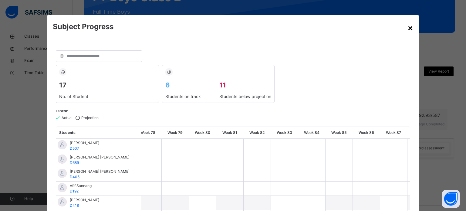
click at [407, 28] on div "×" at bounding box center [410, 27] width 6 height 13
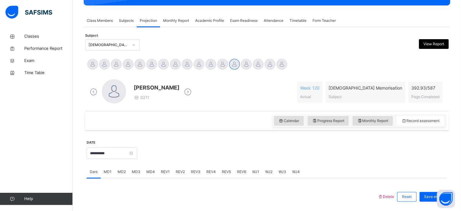
scroll to position [99, 0]
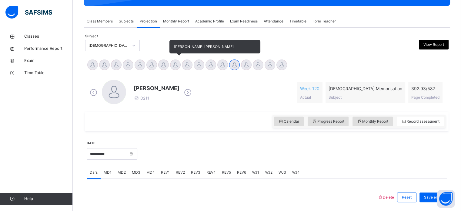
click at [175, 62] on div at bounding box center [175, 64] width 11 height 11
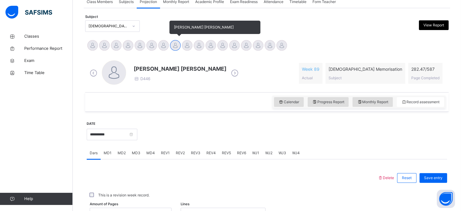
scroll to position [119, 0]
